Goal: Transaction & Acquisition: Book appointment/travel/reservation

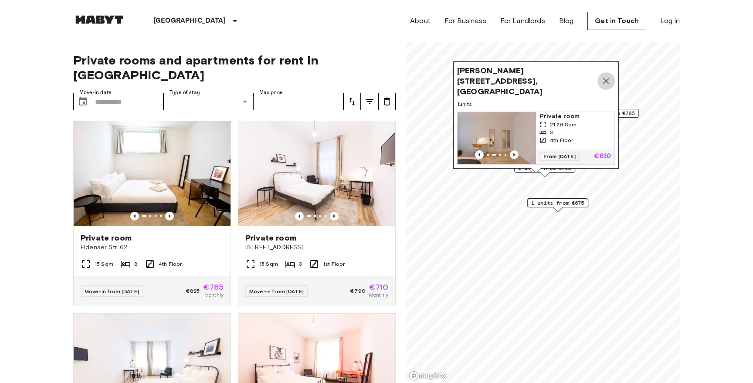
click at [606, 83] on icon "Map marker" at bounding box center [606, 81] width 10 height 10
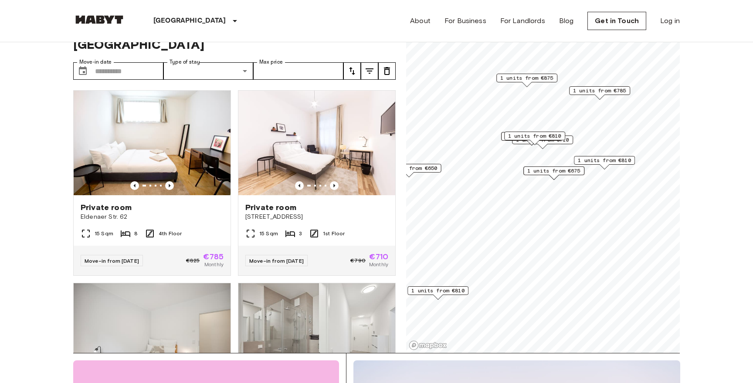
scroll to position [41, 0]
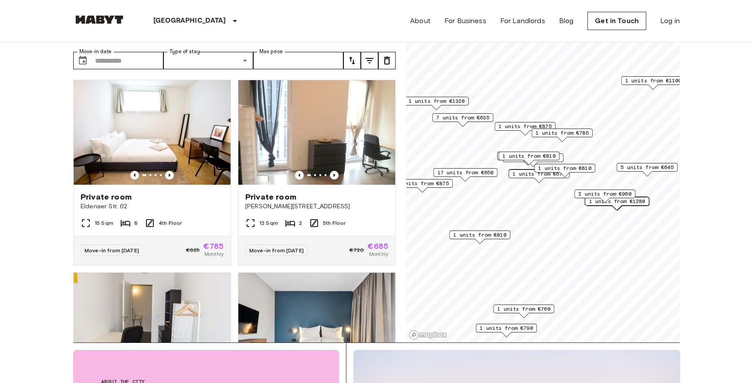
click at [596, 200] on div "2 units from €960" at bounding box center [604, 197] width 61 height 14
click at [628, 202] on div "2 units from €960" at bounding box center [604, 197] width 61 height 14
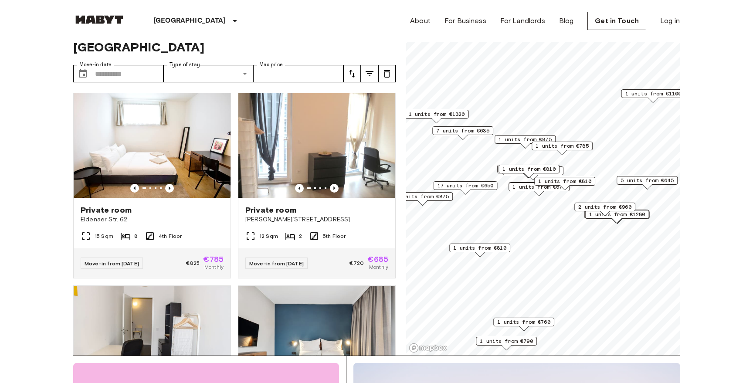
scroll to position [22, 0]
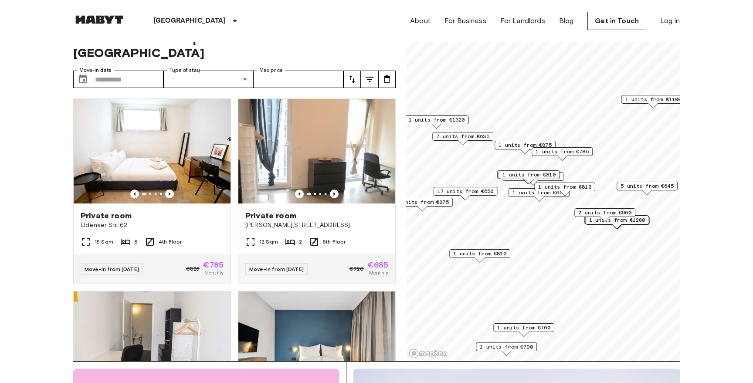
click at [633, 220] on div "2 units from €960" at bounding box center [604, 215] width 61 height 14
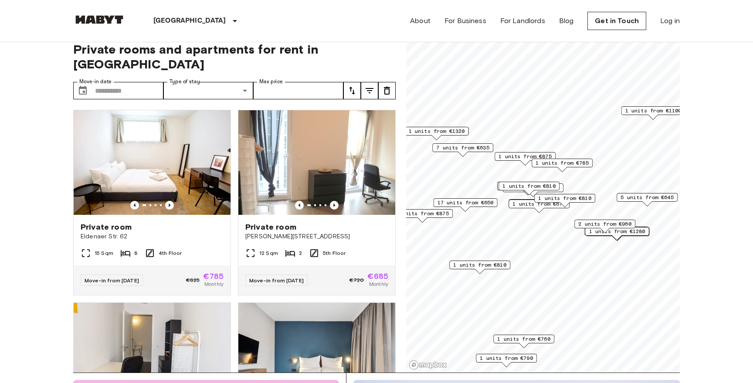
scroll to position [10, 0]
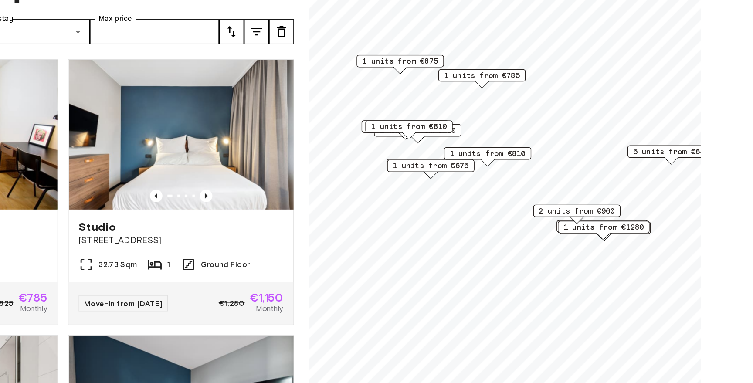
click at [630, 226] on span "1 units from €1280" at bounding box center [612, 228] width 56 height 8
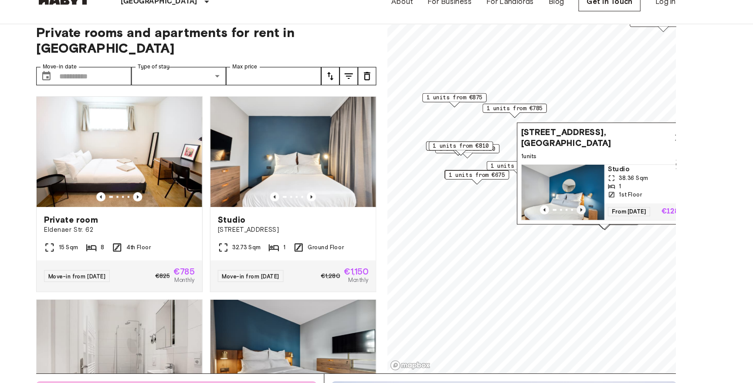
click at [589, 217] on icon "Previous image" at bounding box center [590, 218] width 2 height 3
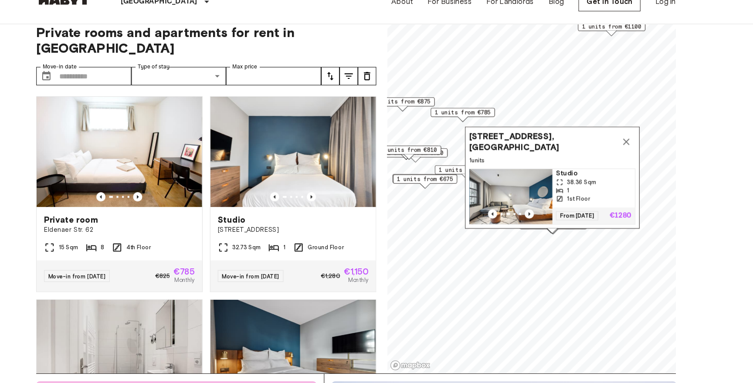
click at [530, 201] on img "Map marker" at bounding box center [523, 206] width 78 height 52
click at [449, 191] on span "1 units from €675" at bounding box center [441, 189] width 53 height 8
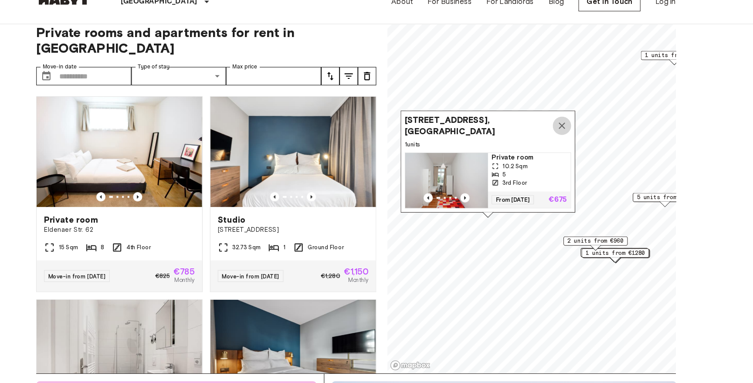
click at [568, 141] on icon "Map marker" at bounding box center [572, 138] width 10 height 10
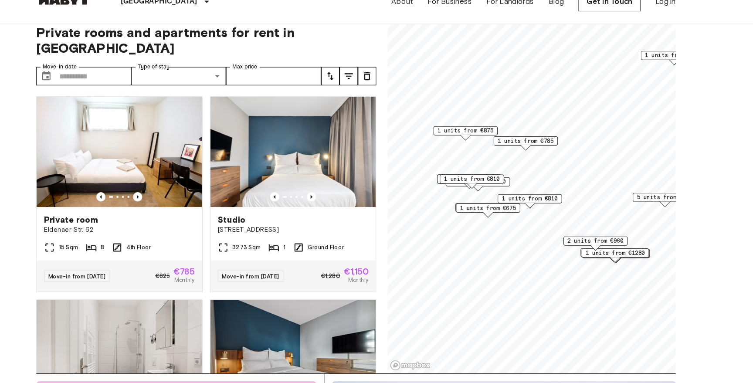
click at [504, 188] on span "1 units from €810" at bounding box center [486, 189] width 53 height 8
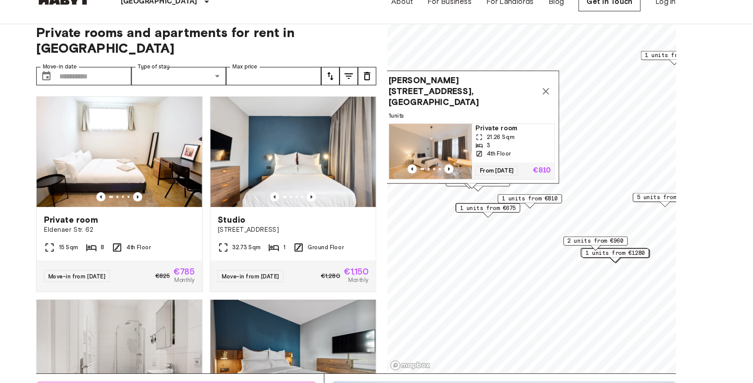
click at [555, 105] on button "Map marker" at bounding box center [556, 105] width 17 height 17
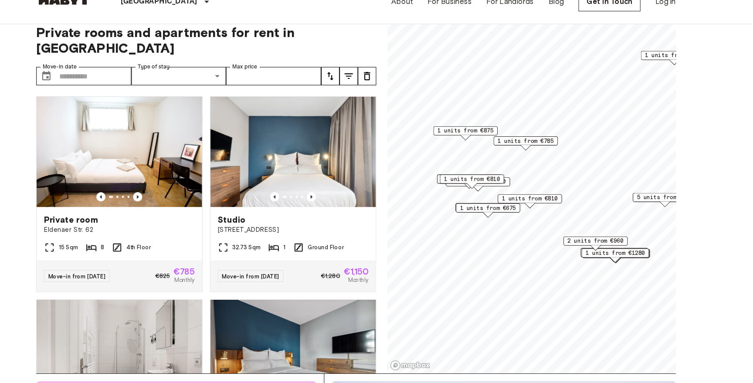
click at [521, 193] on div "1 units from €710" at bounding box center [492, 191] width 61 height 9
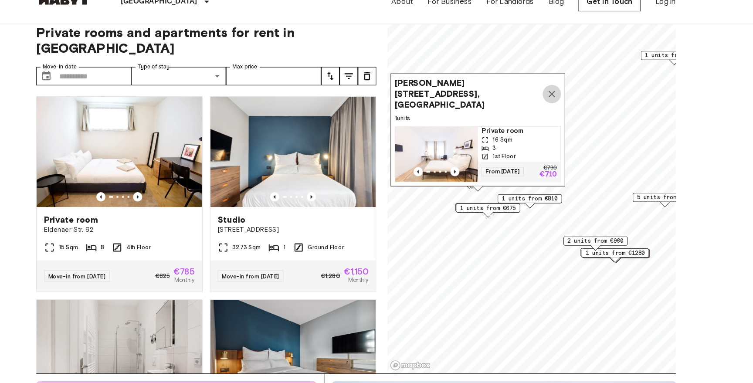
click at [564, 108] on button "Map marker" at bounding box center [561, 108] width 17 height 17
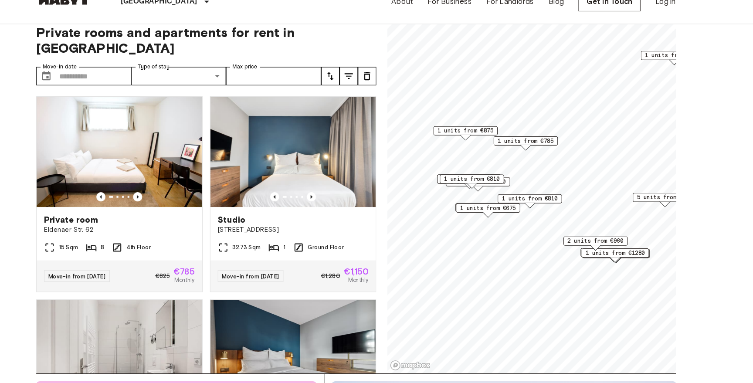
click at [553, 207] on span "1 units from €810" at bounding box center [541, 208] width 53 height 8
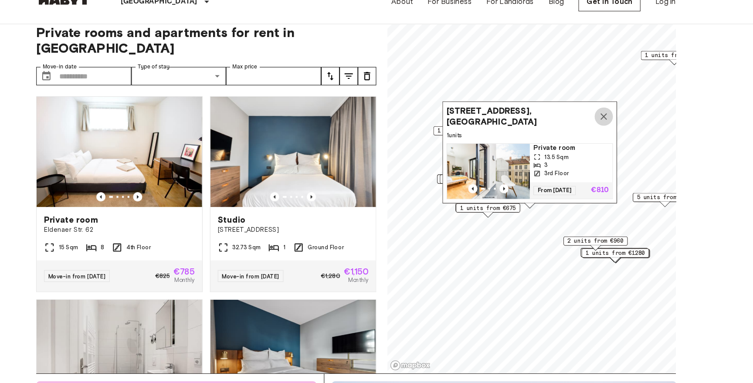
click at [611, 128] on icon "Map marker" at bounding box center [611, 130] width 10 height 10
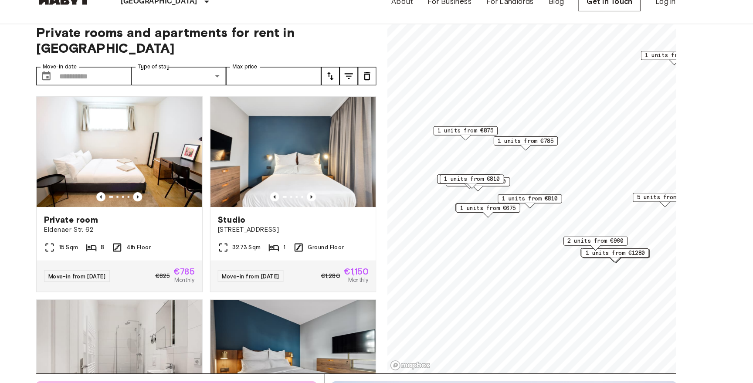
click at [543, 158] on div "1 units from €785" at bounding box center [537, 156] width 61 height 14
click at [543, 155] on span "1 units from €785" at bounding box center [537, 153] width 53 height 8
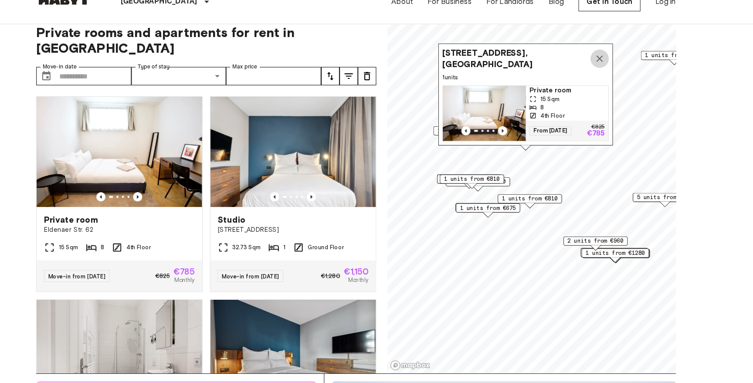
click at [607, 71] on icon "Map marker" at bounding box center [607, 75] width 10 height 10
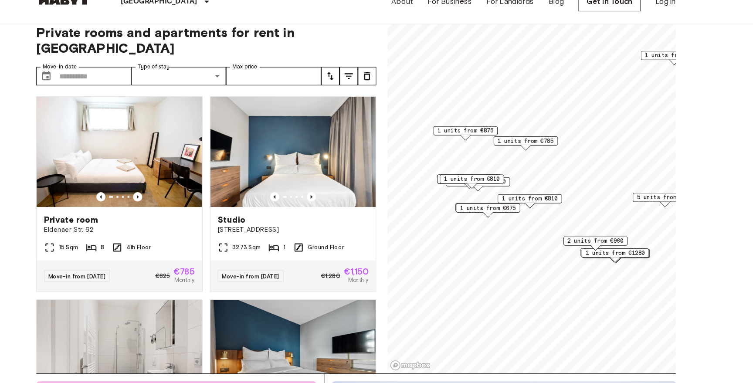
click at [490, 146] on span "1 units from €875" at bounding box center [480, 143] width 53 height 8
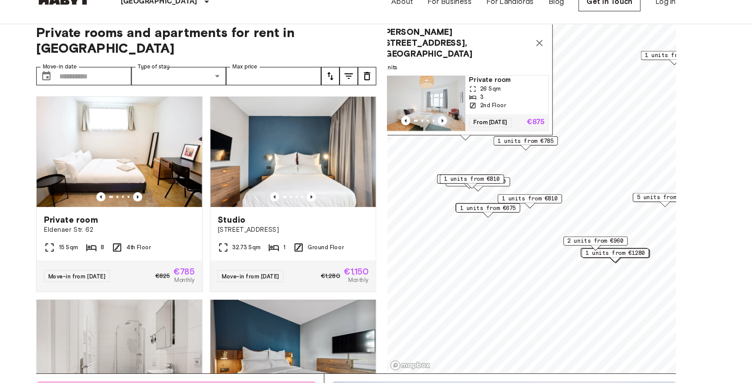
click at [552, 59] on button "Map marker" at bounding box center [550, 59] width 17 height 17
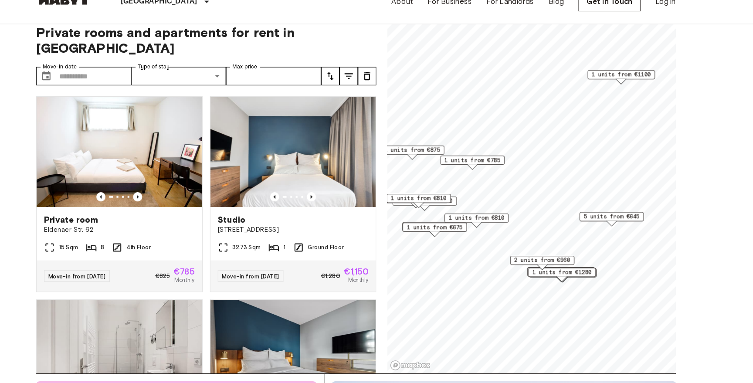
click at [619, 88] on span "1 units from €1100" at bounding box center [628, 90] width 56 height 8
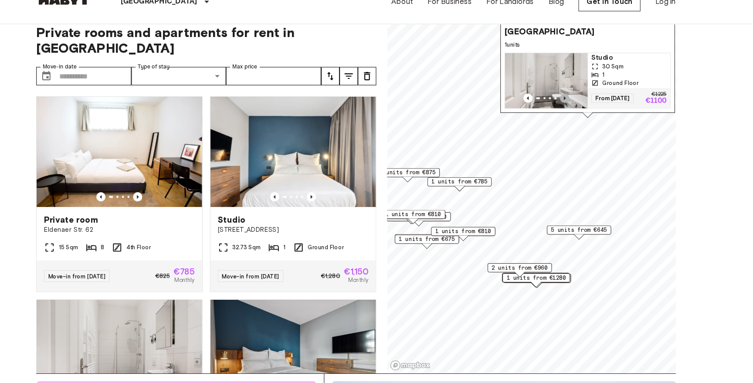
click at [574, 110] on icon "Previous image" at bounding box center [574, 112] width 9 height 9
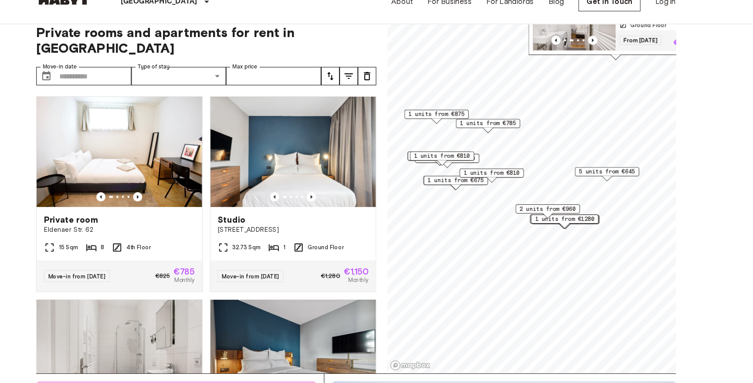
click at [490, 171] on div "1 units from €710" at bounding box center [462, 169] width 61 height 9
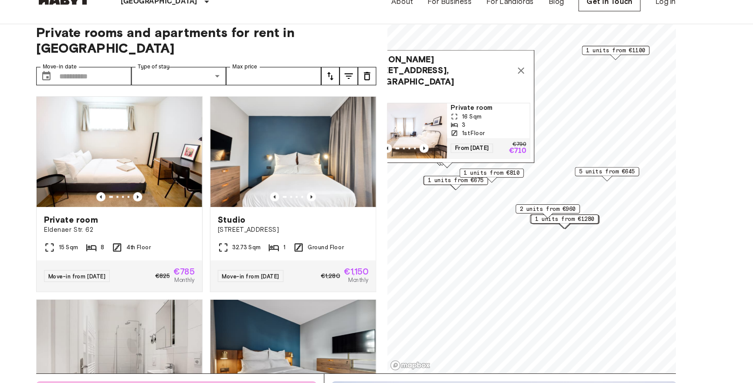
click at [530, 90] on icon "Map marker" at bounding box center [533, 86] width 10 height 10
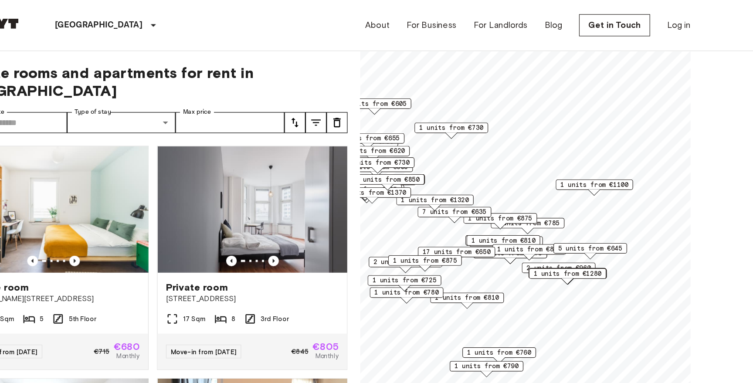
click at [492, 177] on span "7 units from €635" at bounding box center [484, 176] width 53 height 8
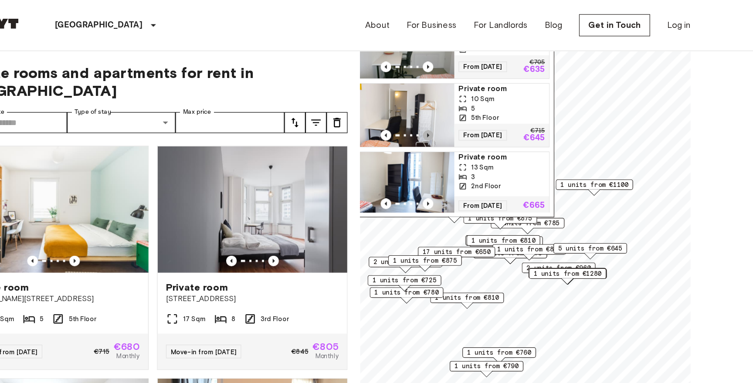
click at [461, 108] on icon "Previous image" at bounding box center [462, 112] width 9 height 9
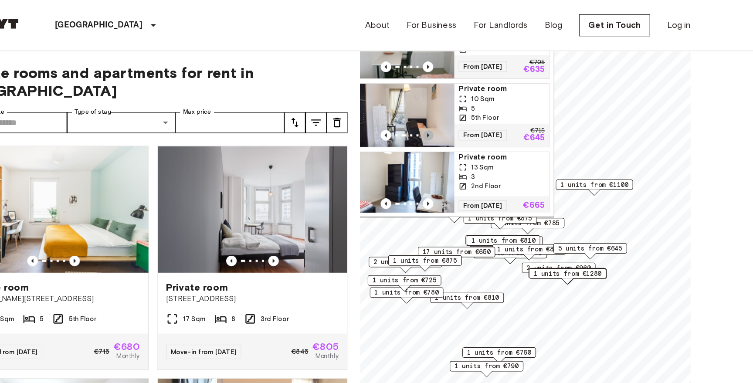
click at [463, 110] on icon "Previous image" at bounding box center [463, 111] width 2 height 3
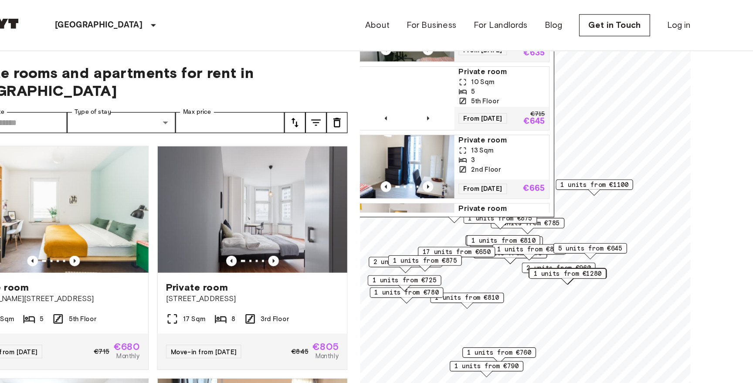
scroll to position [2, 0]
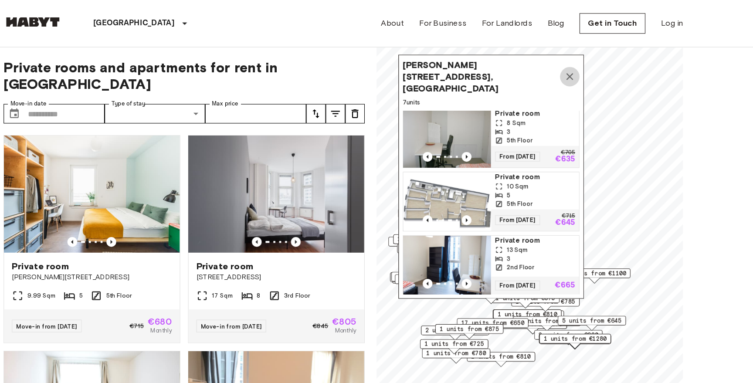
click at [578, 65] on icon "Map marker" at bounding box center [579, 68] width 6 height 6
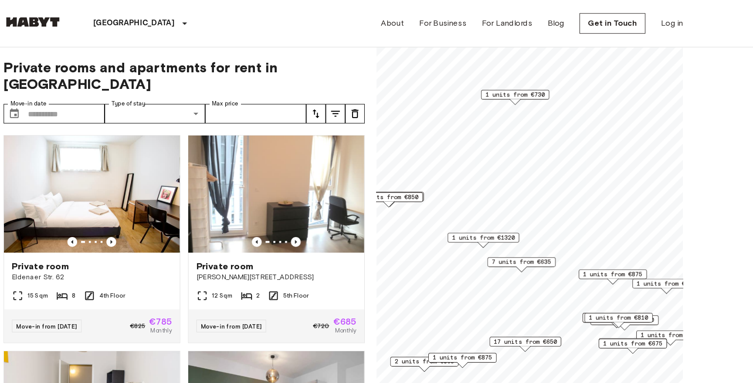
click at [508, 214] on span "1 units from €1320" at bounding box center [502, 212] width 56 height 8
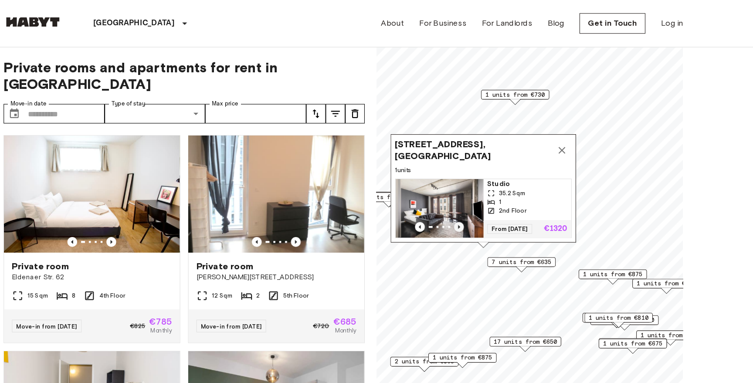
click at [480, 203] on icon "Previous image" at bounding box center [480, 202] width 2 height 3
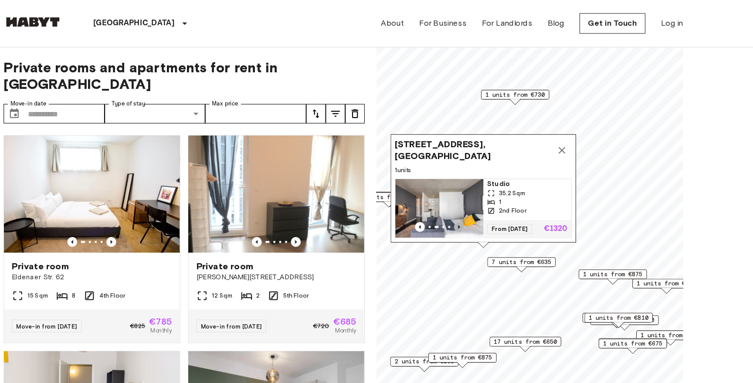
click at [480, 203] on icon "Previous image" at bounding box center [480, 202] width 2 height 3
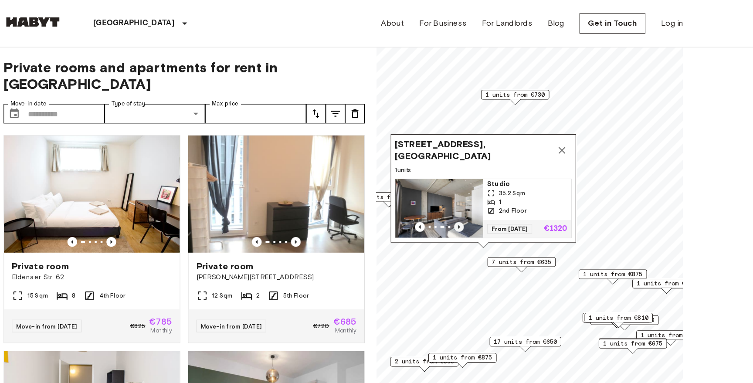
click at [480, 203] on icon "Previous image" at bounding box center [480, 202] width 2 height 3
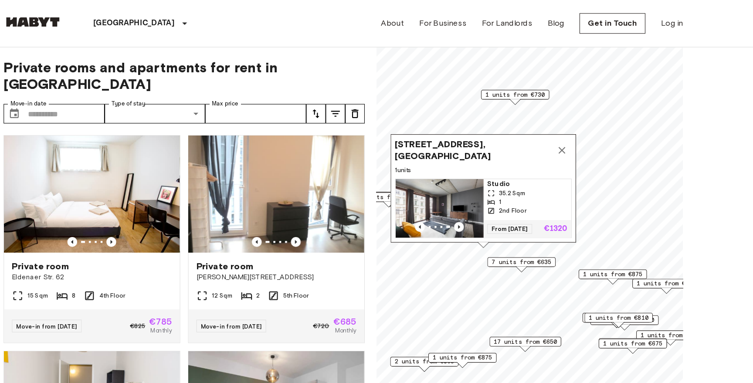
click at [541, 234] on span "7 units from €635" at bounding box center [535, 234] width 53 height 8
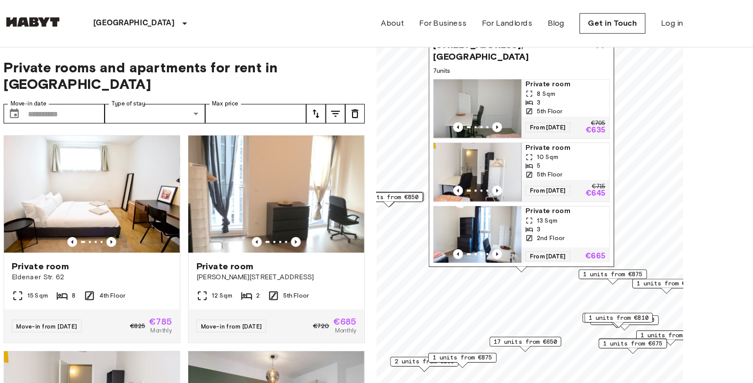
click at [545, 308] on span "17 units from €650" at bounding box center [539, 305] width 56 height 8
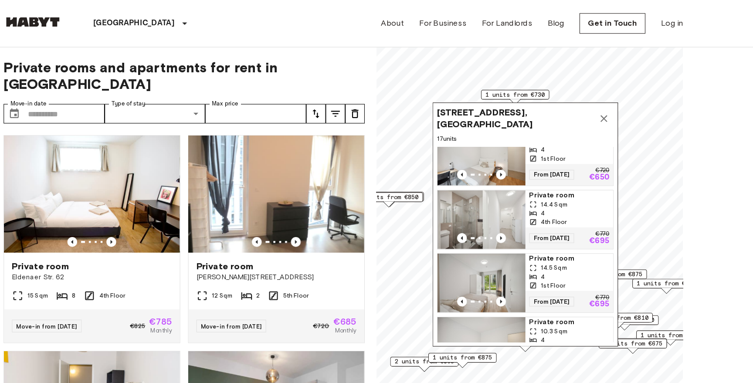
scroll to position [15, 0]
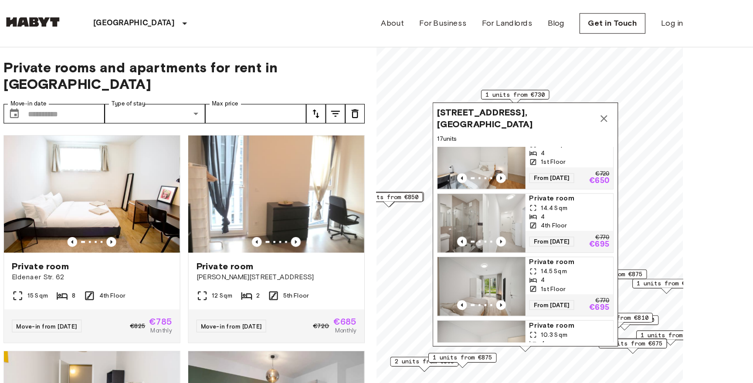
click at [611, 104] on icon "Map marker" at bounding box center [609, 106] width 6 height 6
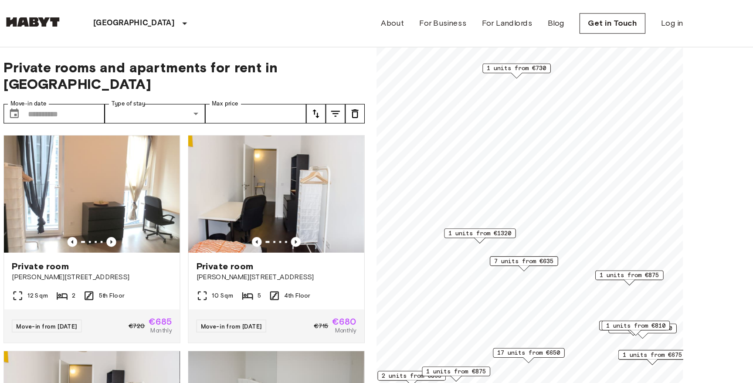
click at [615, 244] on span "1 units from €875" at bounding box center [631, 246] width 53 height 8
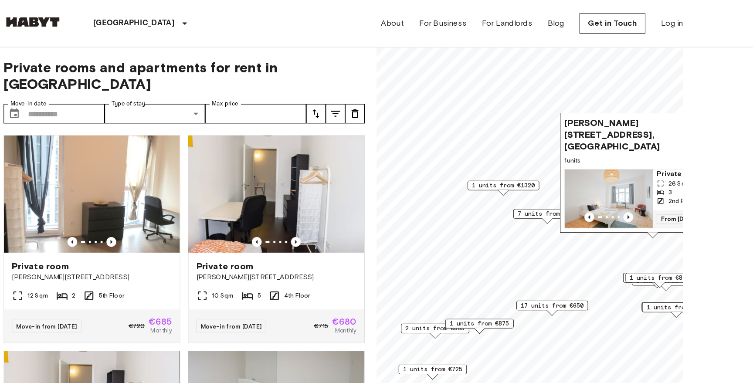
click at [508, 289] on span "1 units from €875" at bounding box center [498, 289] width 53 height 8
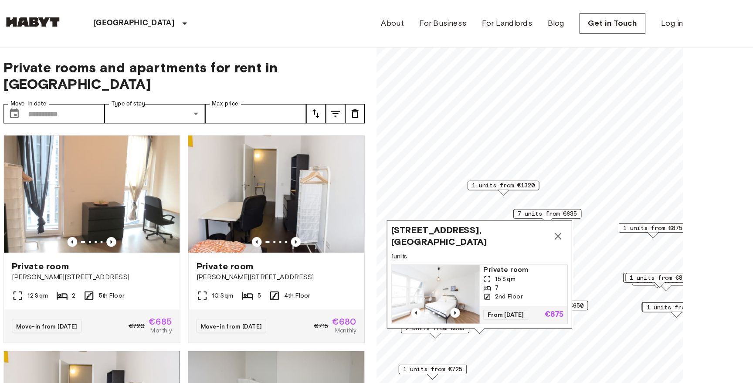
click at [455, 297] on div "Feilnerstraße 10, 10969 Berlin, GER 1 units Private room 15 Sqm 7 2nd Floor Fro…" at bounding box center [498, 248] width 166 height 102
click at [455, 294] on div "Feilnerstraße 10, 10969 Berlin, GER 1 units Private room 15 Sqm 7 2nd Floor Fro…" at bounding box center [498, 248] width 166 height 102
click at [570, 213] on icon "Map marker" at bounding box center [568, 211] width 10 height 10
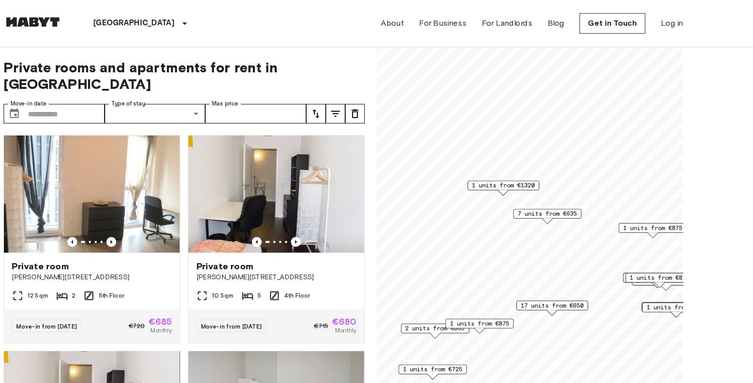
click at [449, 293] on span "2 units from €865" at bounding box center [458, 293] width 53 height 8
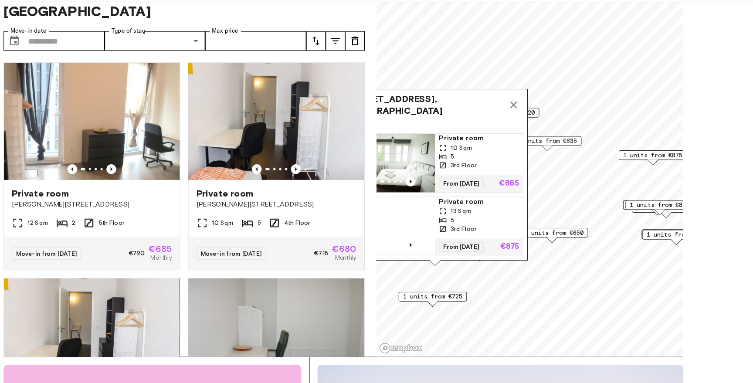
scroll to position [39, 0]
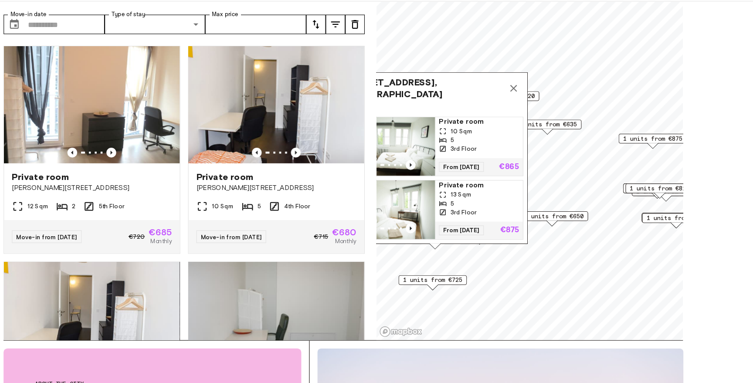
click at [474, 292] on span "1 units from €725" at bounding box center [456, 291] width 53 height 8
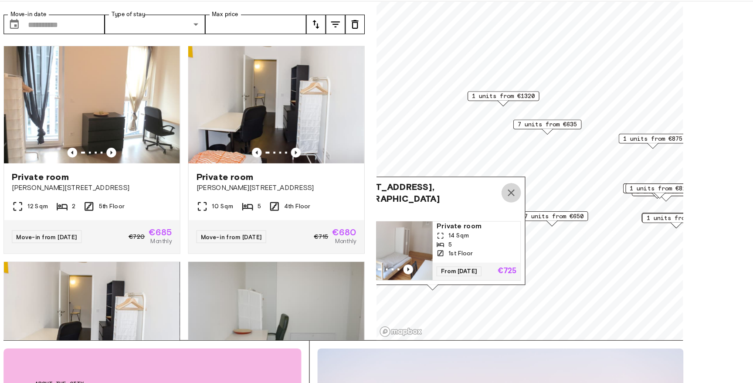
click at [529, 211] on icon "Map marker" at bounding box center [526, 213] width 10 height 10
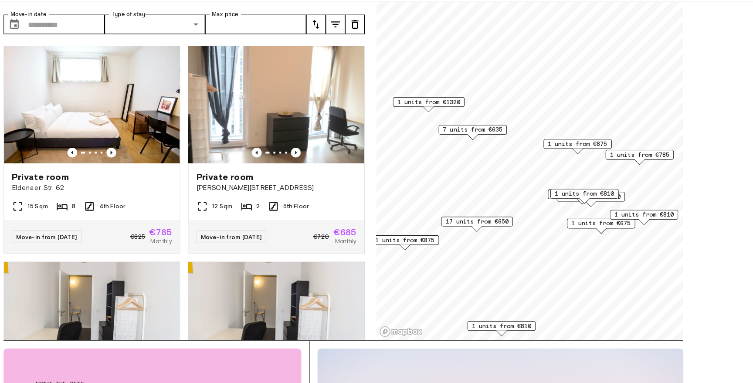
click at [628, 231] on span "1 units from €810" at bounding box center [644, 233] width 53 height 8
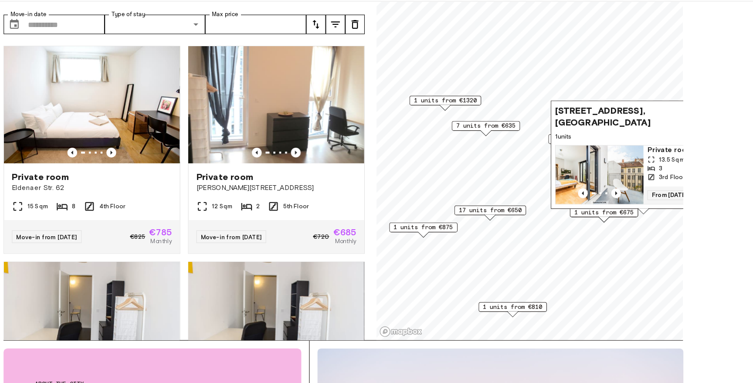
scroll to position [54, 0]
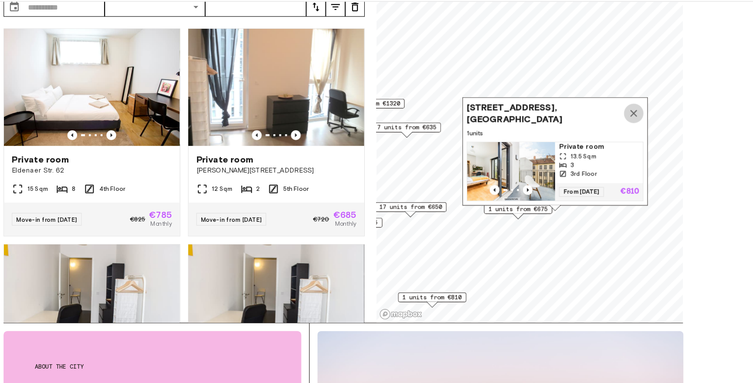
click at [635, 140] on icon "Map marker" at bounding box center [636, 142] width 10 height 10
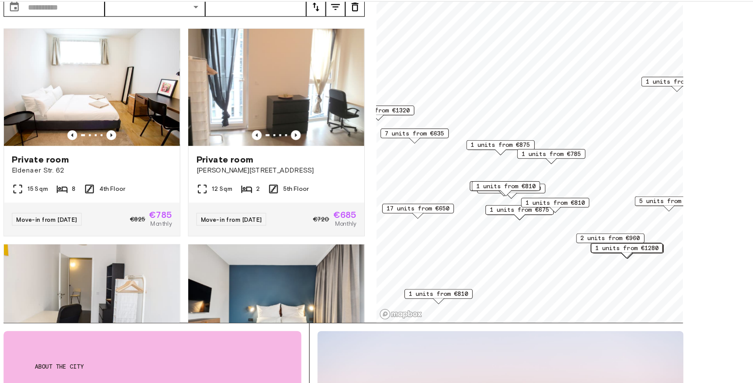
click at [474, 300] on span "1 units from €810" at bounding box center [461, 303] width 53 height 8
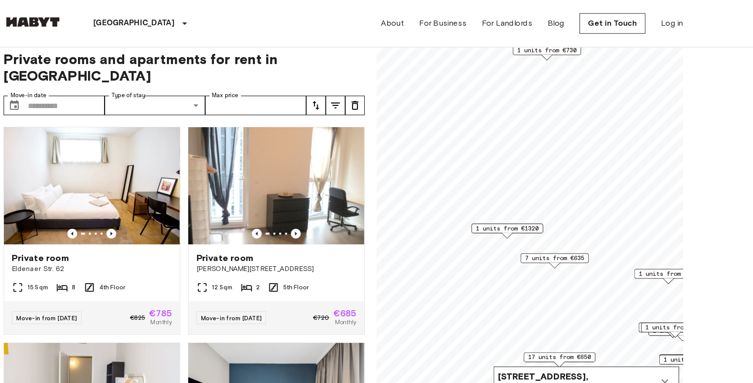
scroll to position [1, 0]
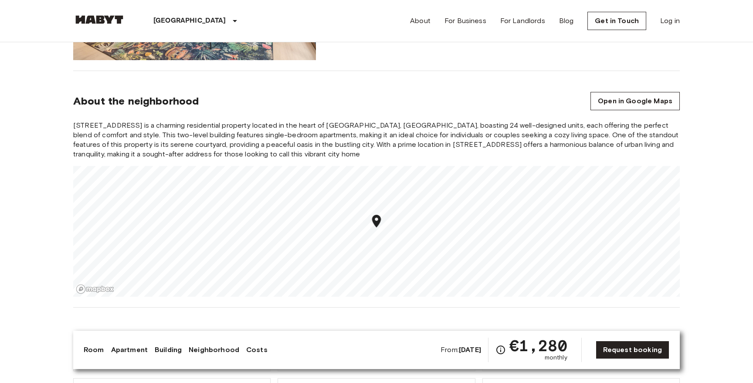
scroll to position [705, 0]
